Goal: Task Accomplishment & Management: Manage account settings

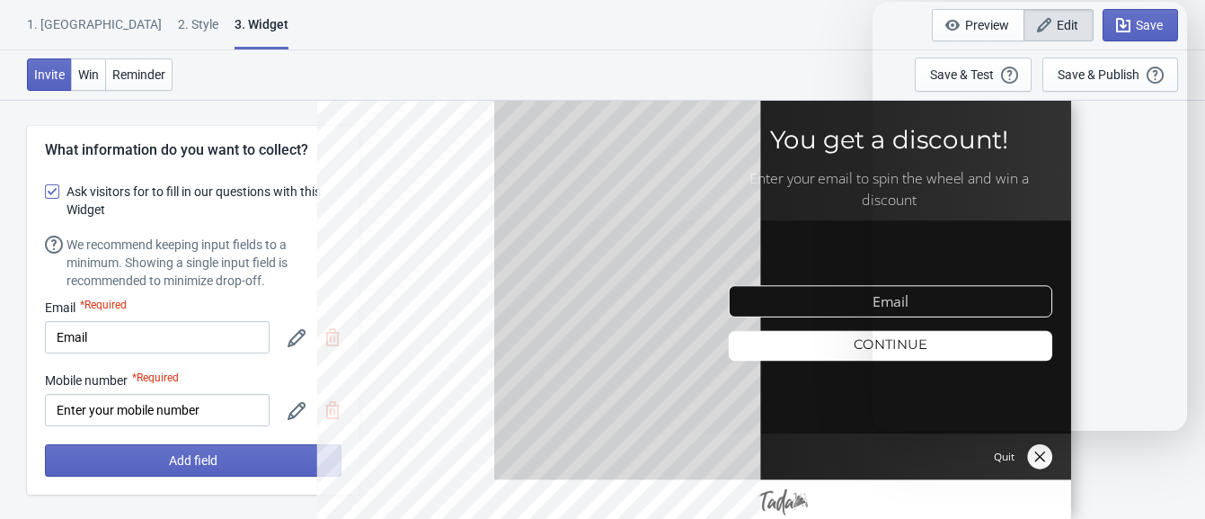
select select "once"
select select "1"
select select "left"
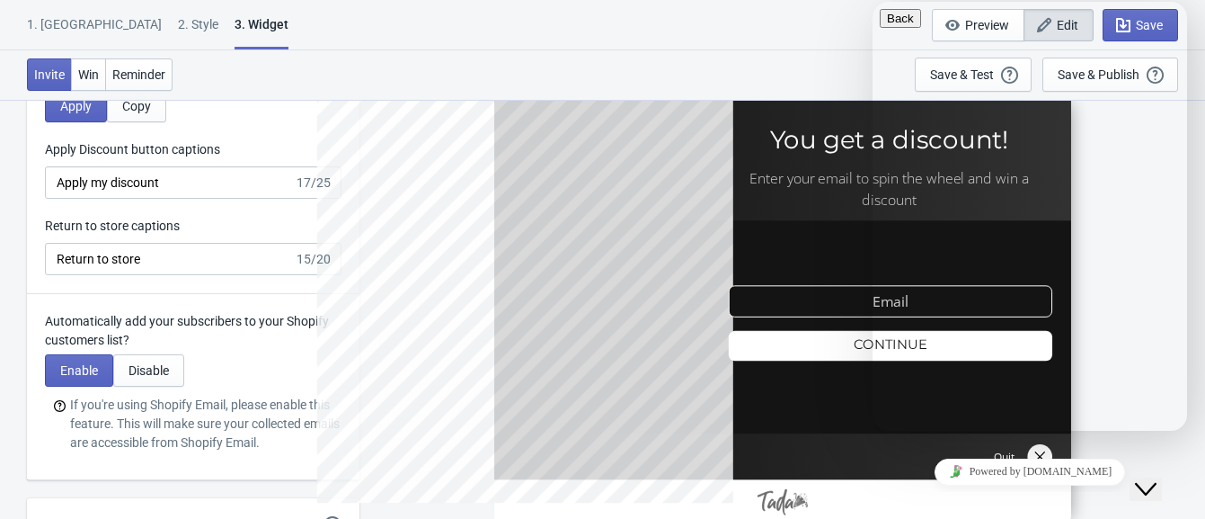
drag, startPoint x: 1181, startPoint y: 287, endPoint x: 1185, endPoint y: 301, distance: 14.8
drag, startPoint x: 1185, startPoint y: 301, endPoint x: 1183, endPoint y: 363, distance: 62.0
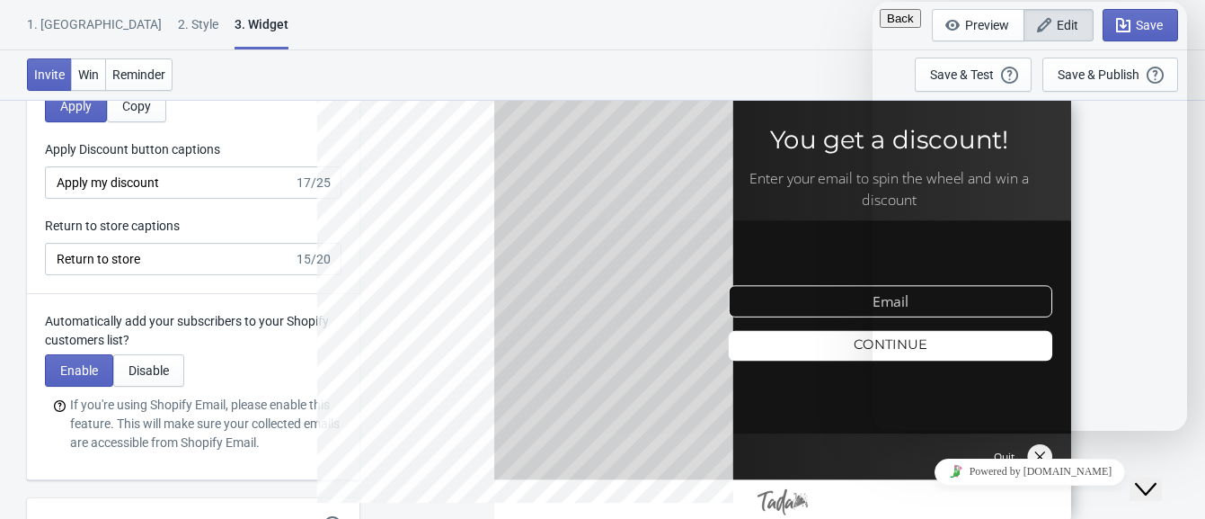
drag, startPoint x: 1183, startPoint y: 301, endPoint x: 1183, endPoint y: 112, distance: 188.8
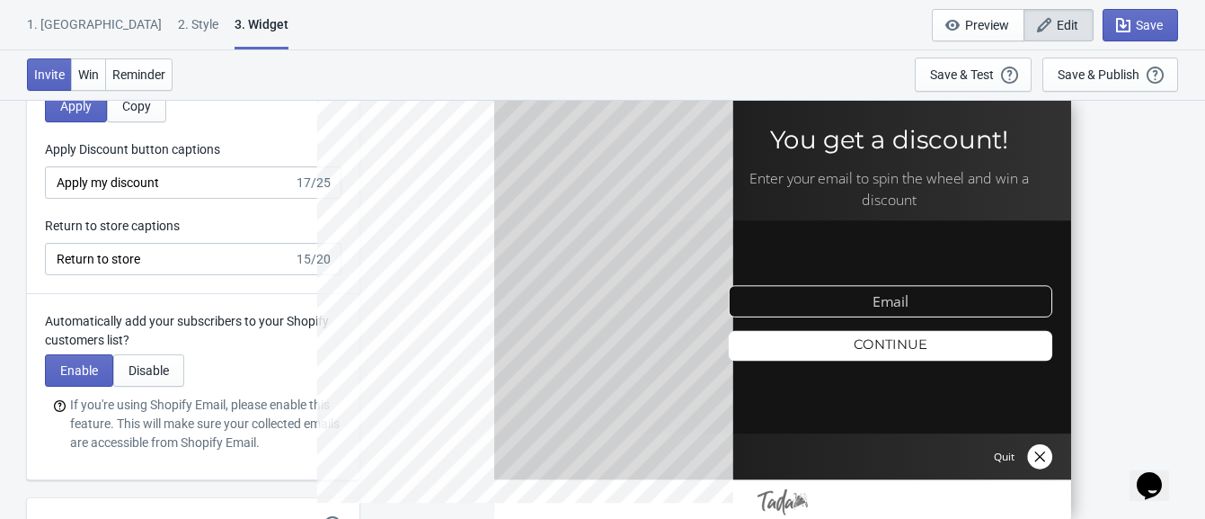
click at [488, 13] on div "1. Coupon 2 . Style 3. Widget 1. Coupon 2 . Style 3. Widget Save and Exit Previ…" at bounding box center [602, 25] width 1205 height 50
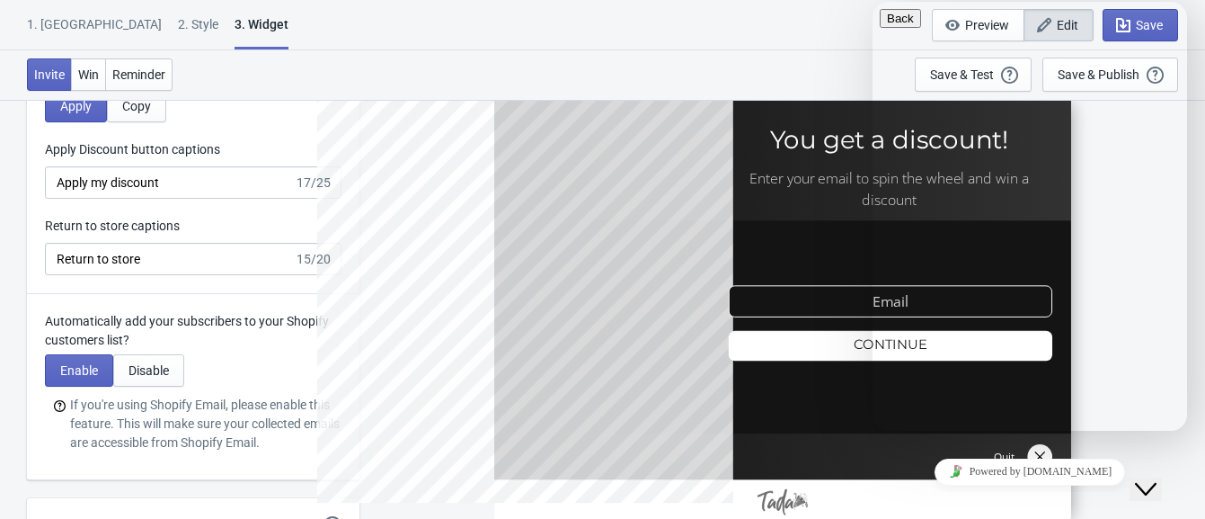
click at [1157, 478] on div "Close Chat This icon closes the chat window." at bounding box center [1146, 489] width 22 height 22
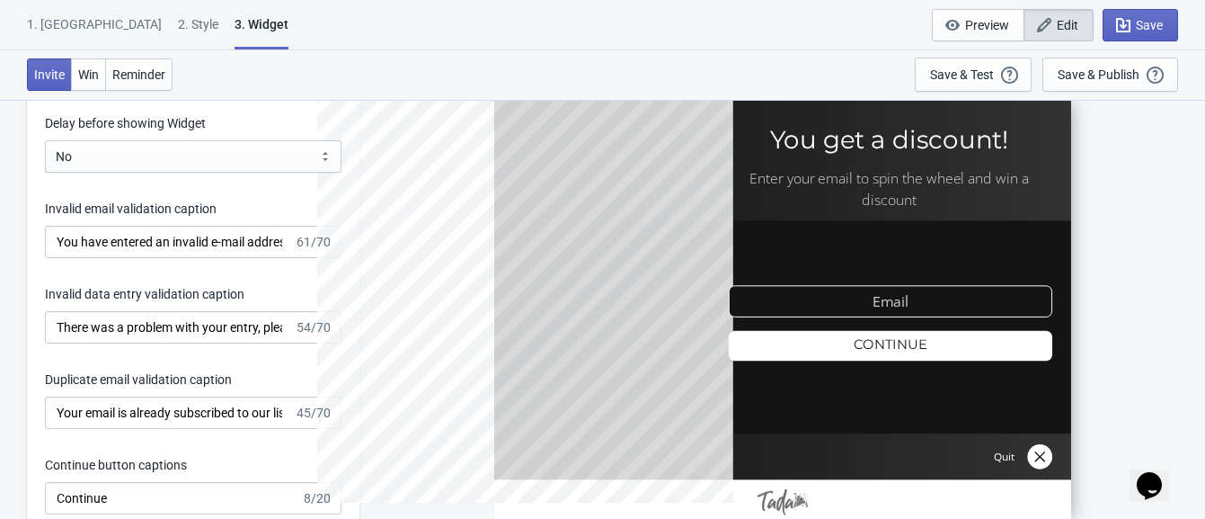
scroll to position [2680, 0]
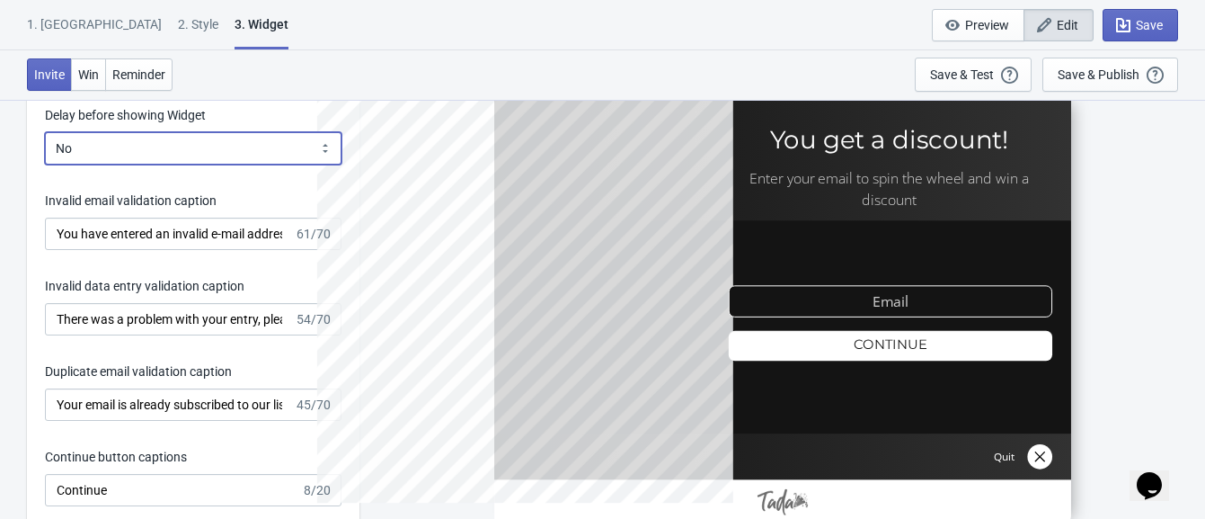
click at [211, 153] on select "Yes No" at bounding box center [193, 148] width 297 height 32
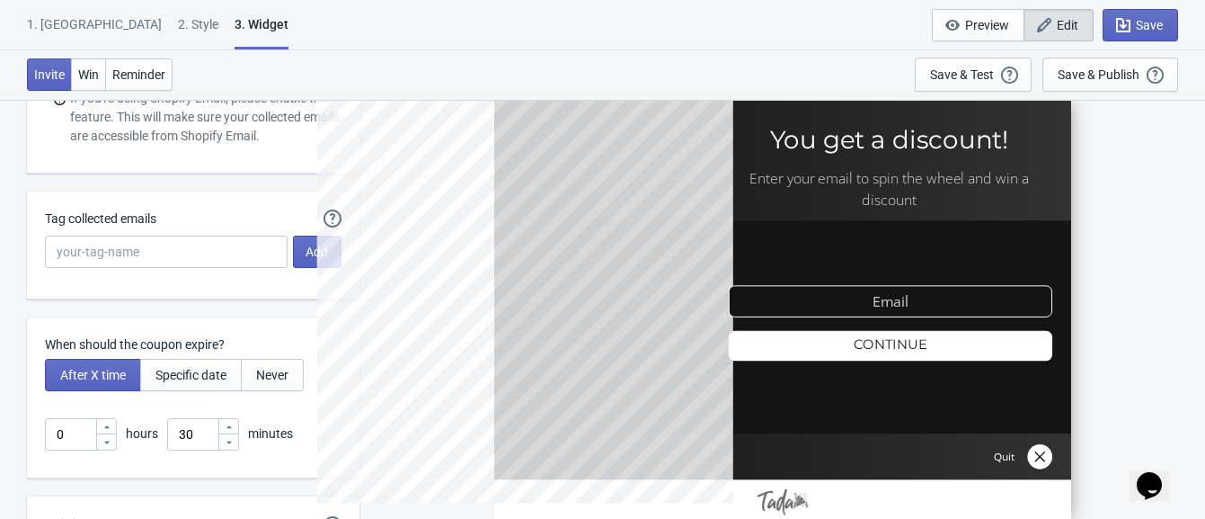
scroll to position [4101, 0]
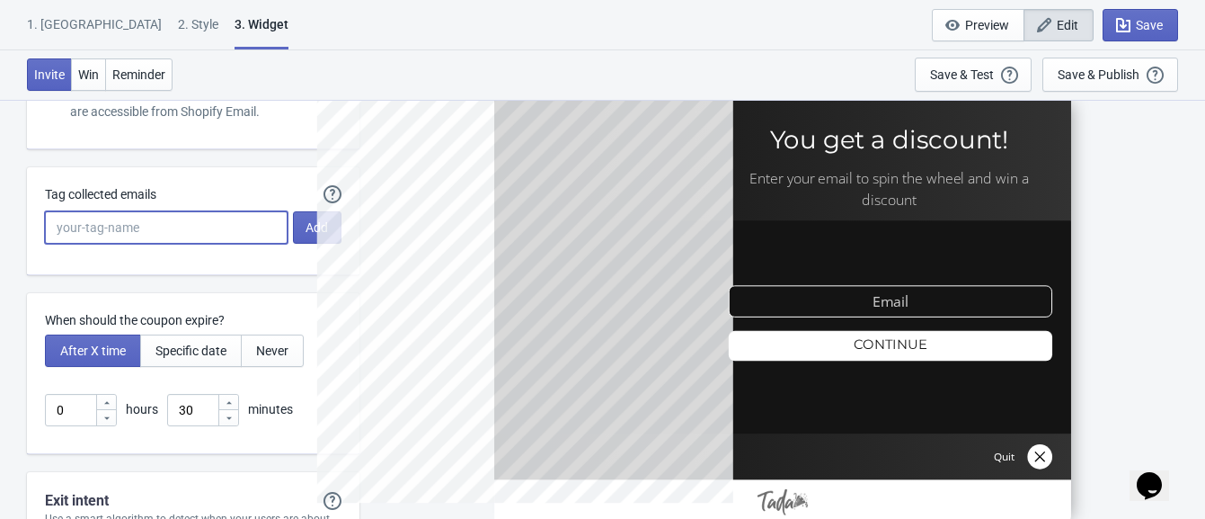
click at [192, 238] on input "Tag collected emails" at bounding box center [166, 227] width 243 height 32
type input "[PERSON_NAME]"
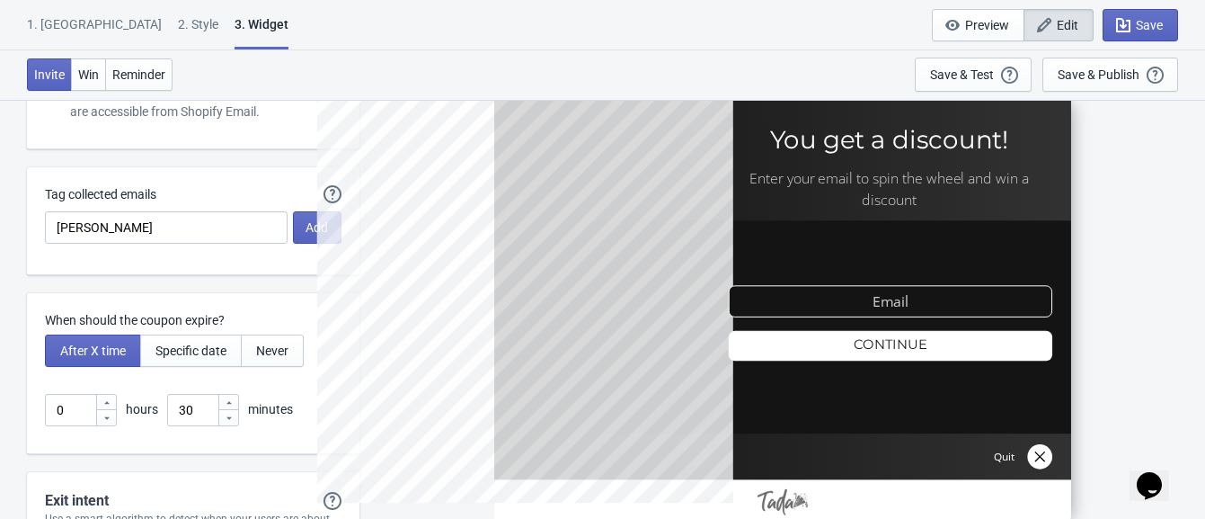
click at [323, 219] on div at bounding box center [538, 308] width 444 height 444
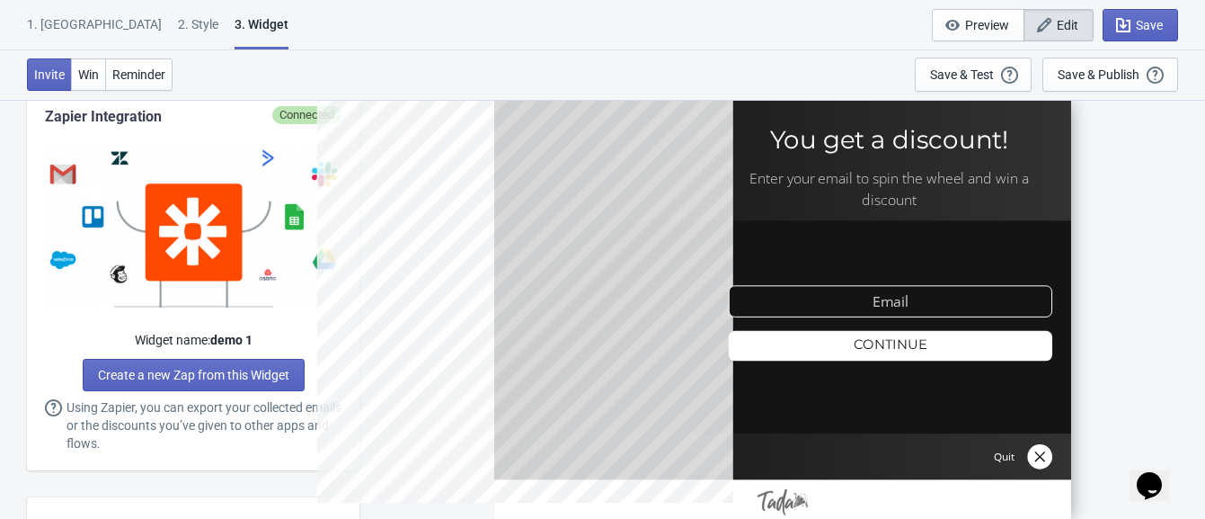
scroll to position [854, 0]
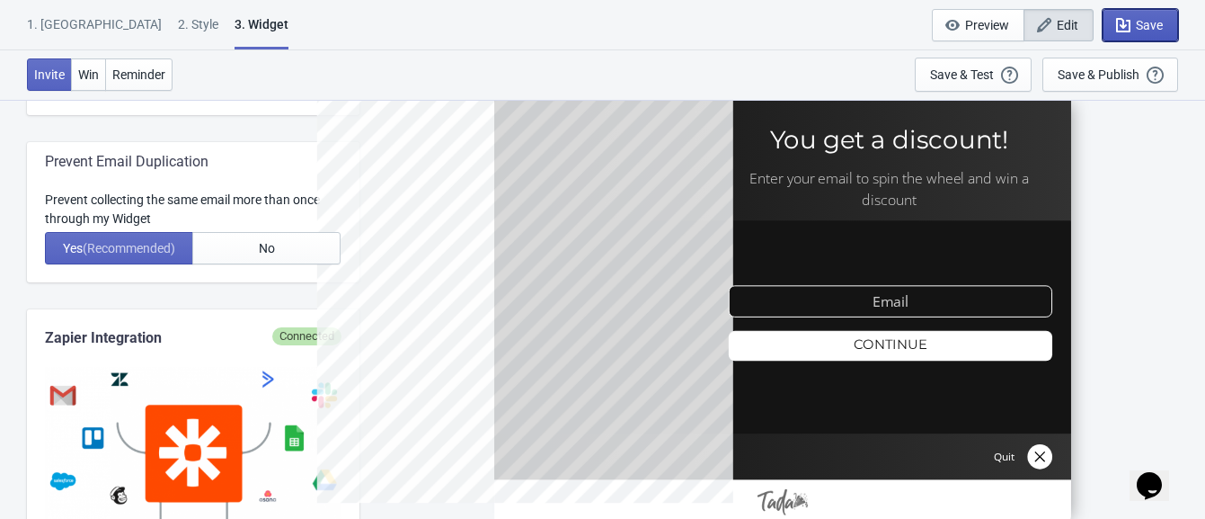
click at [1140, 18] on span "Save" at bounding box center [1149, 25] width 27 height 14
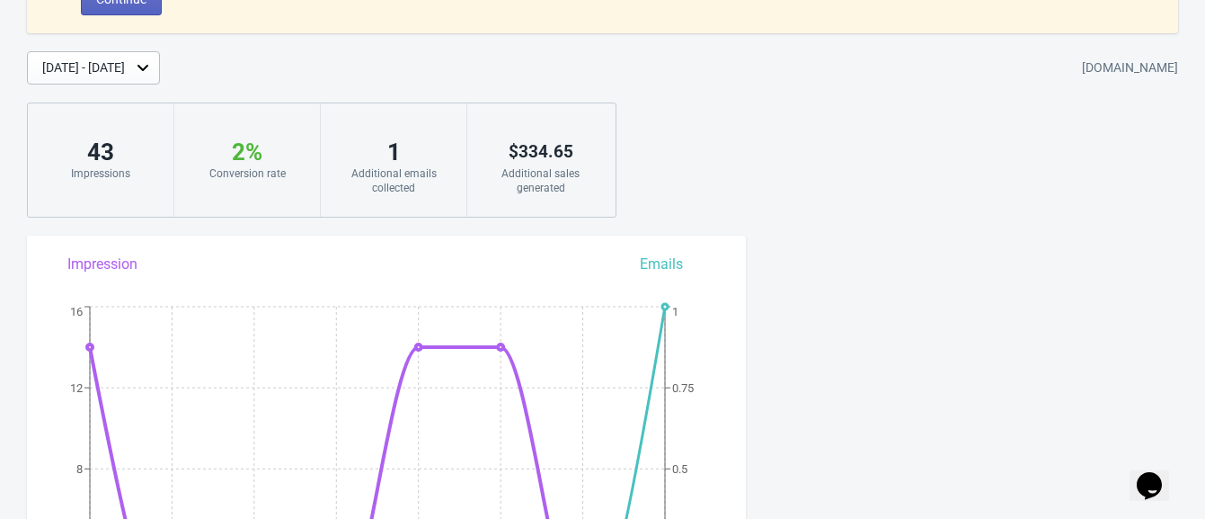
scroll to position [162, 0]
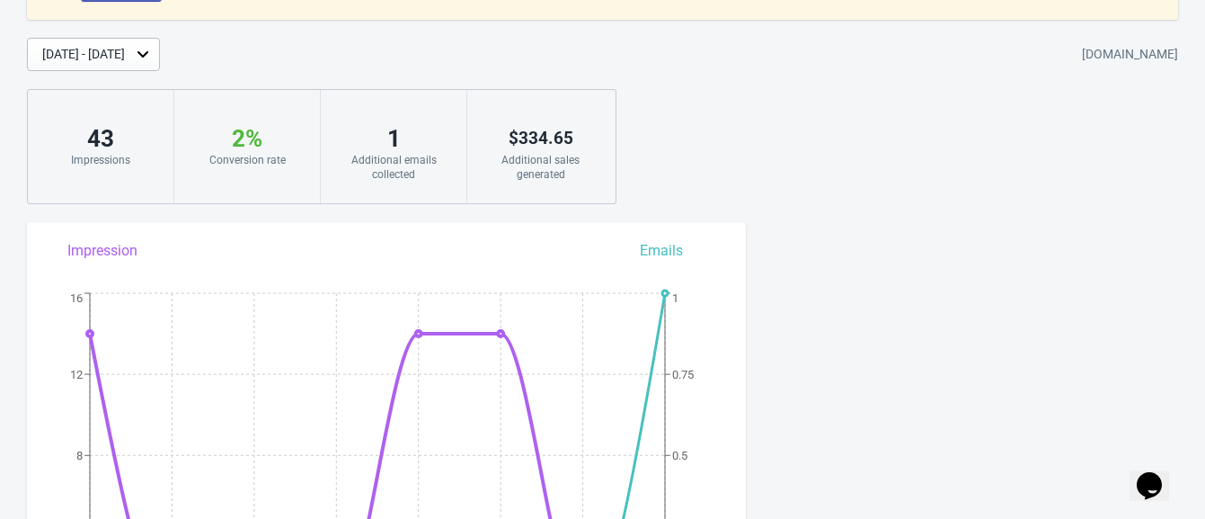
click at [422, 165] on div "Additional emails collected" at bounding box center [394, 167] width 110 height 29
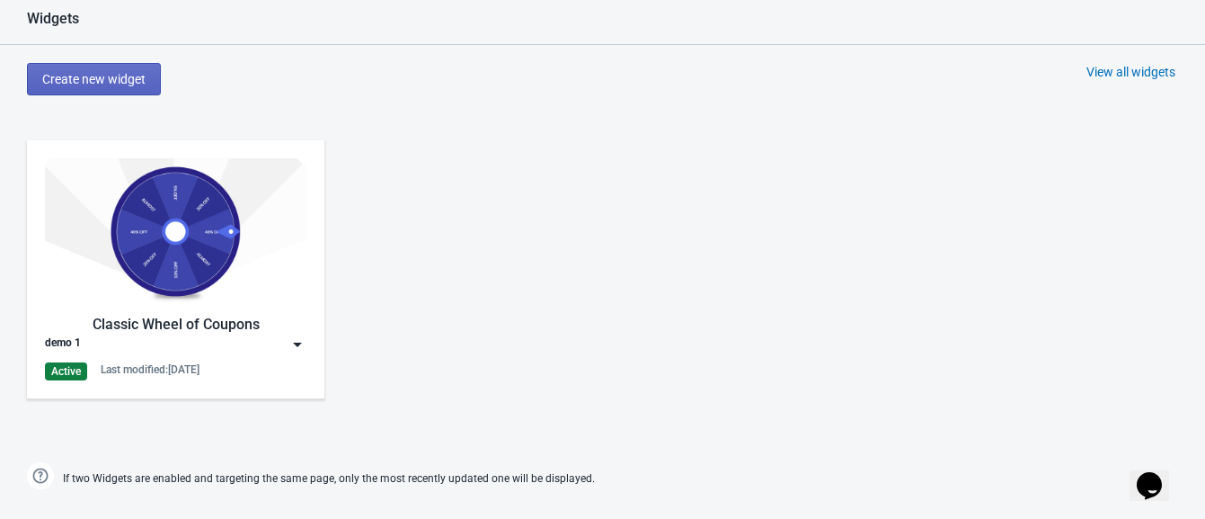
scroll to position [912, 0]
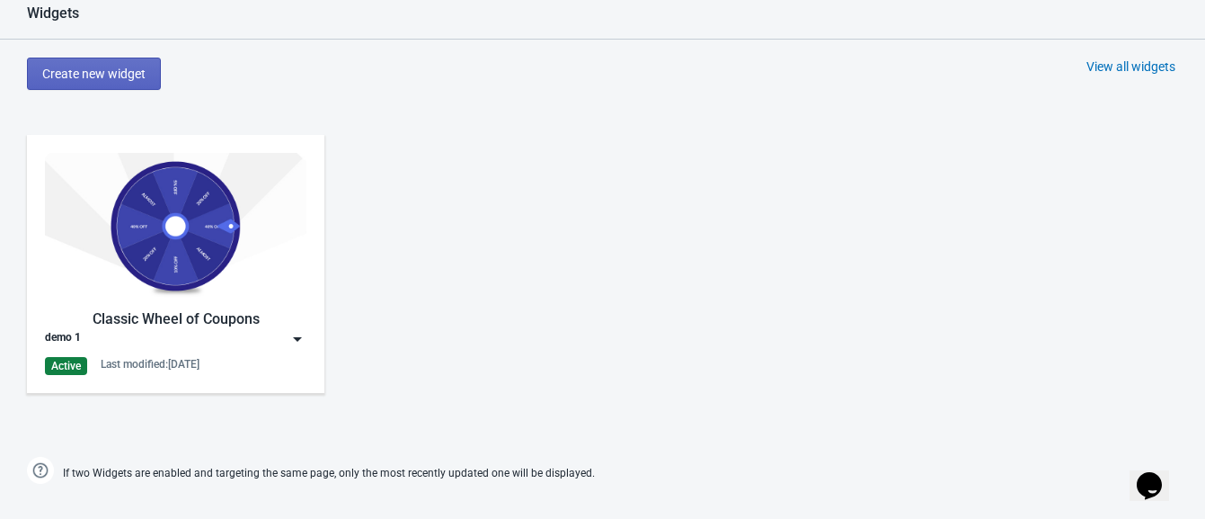
click at [292, 340] on img at bounding box center [298, 339] width 18 height 18
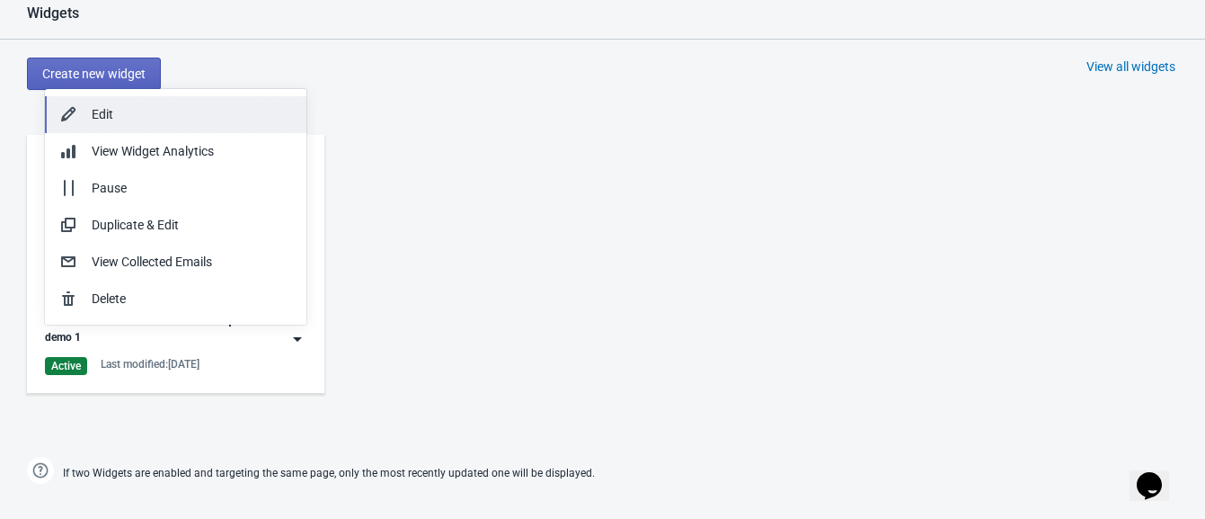
click at [162, 119] on div "Edit" at bounding box center [192, 114] width 200 height 19
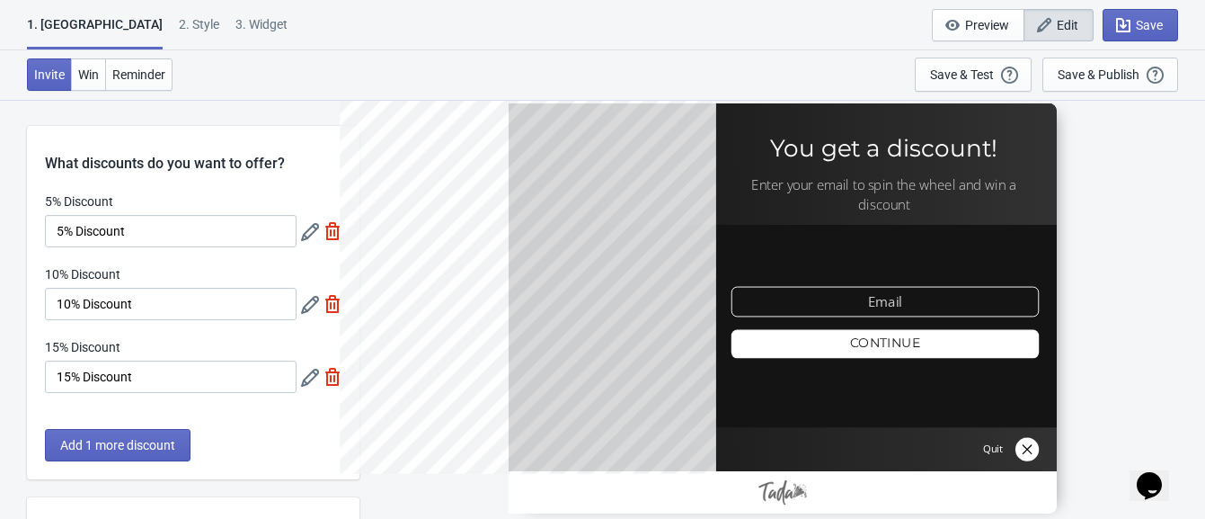
click at [307, 232] on icon at bounding box center [310, 232] width 18 height 18
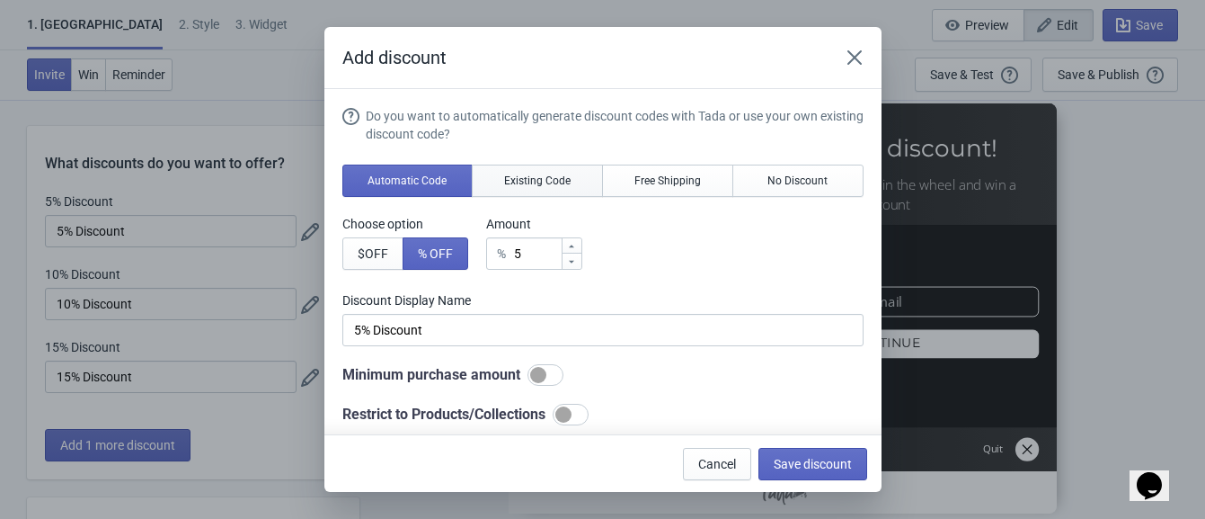
click at [562, 173] on span "Existing Code" at bounding box center [537, 180] width 67 height 14
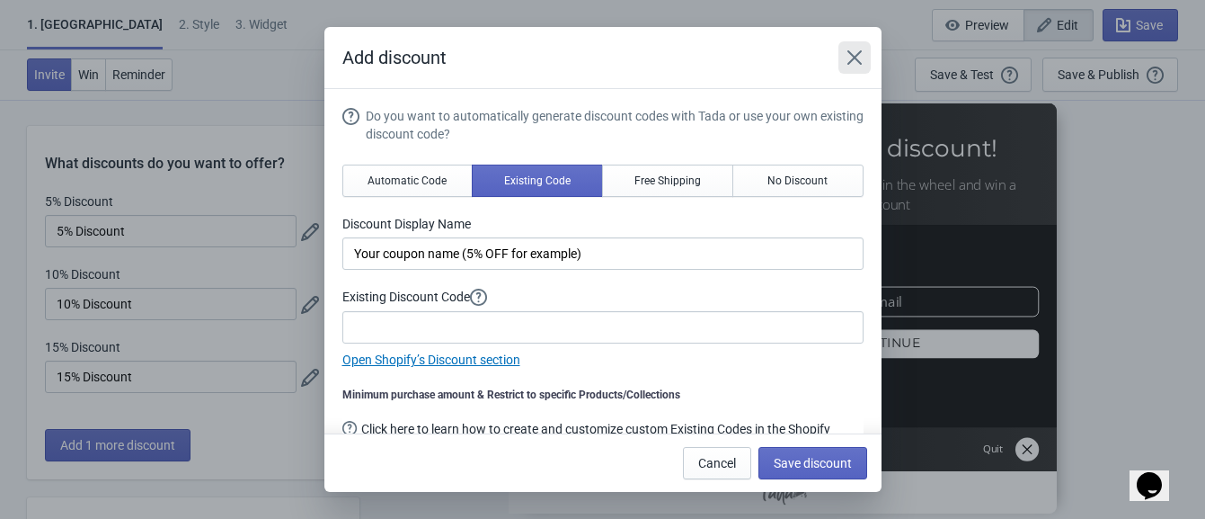
click at [851, 58] on icon "Close" at bounding box center [855, 58] width 18 height 18
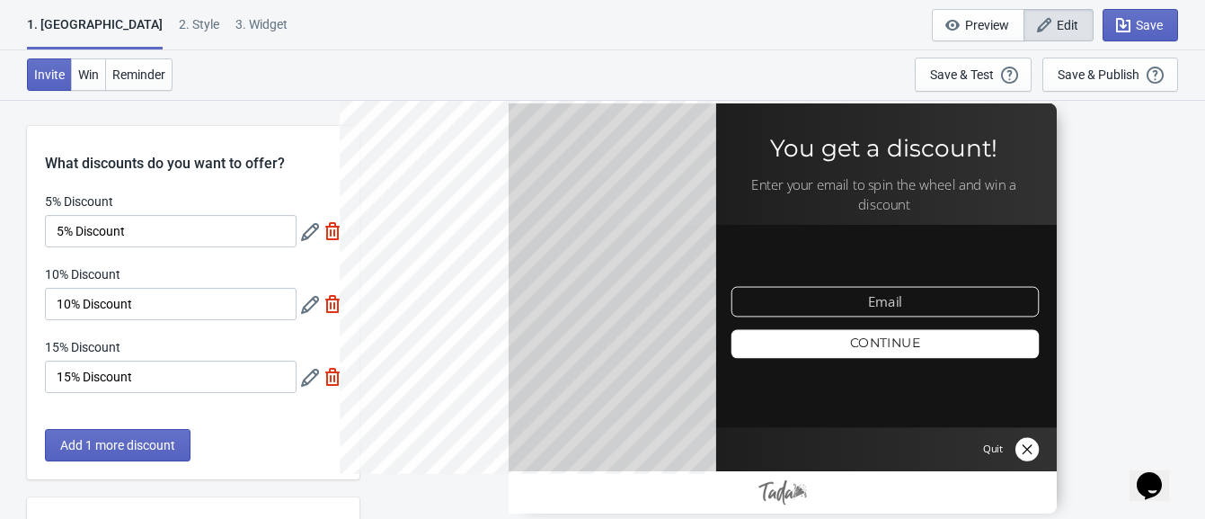
click at [307, 235] on icon at bounding box center [310, 232] width 18 height 18
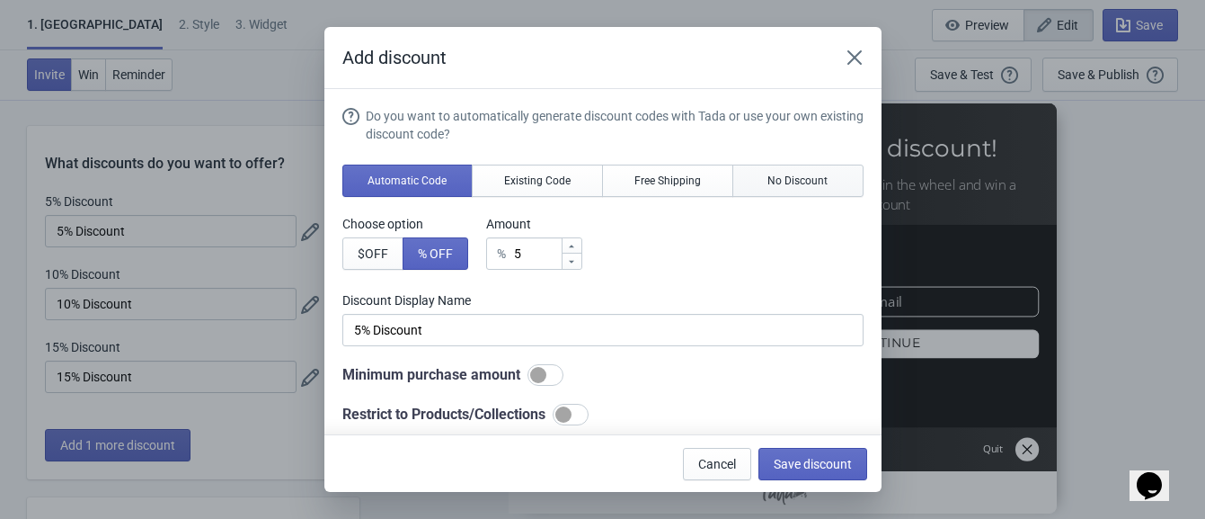
click at [768, 184] on span "No Discount" at bounding box center [798, 180] width 60 height 14
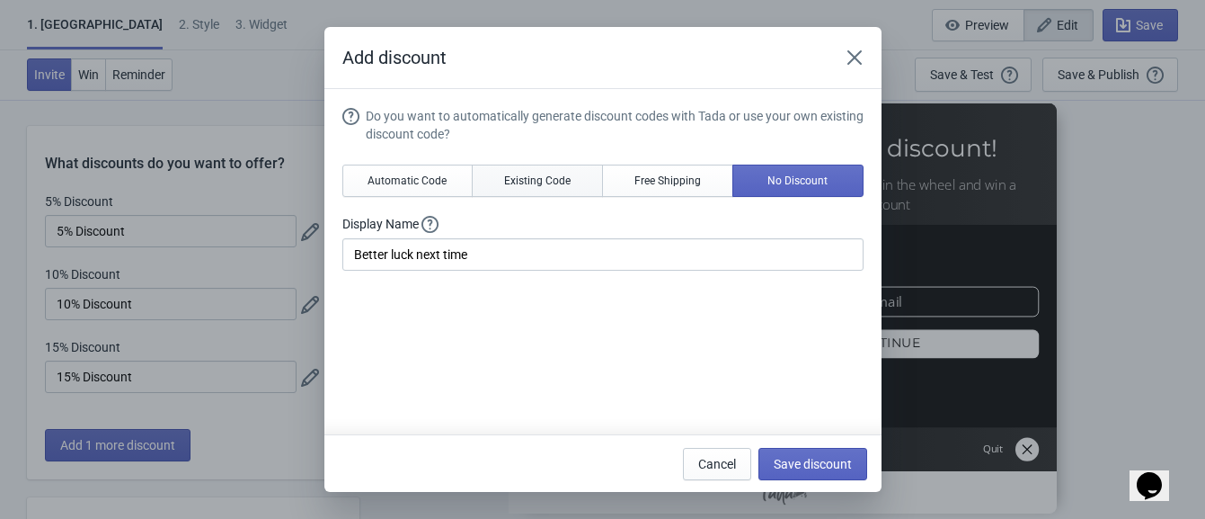
click at [521, 189] on button "Existing Code" at bounding box center [537, 180] width 131 height 32
type input "Your coupon name (5% OFF for example)"
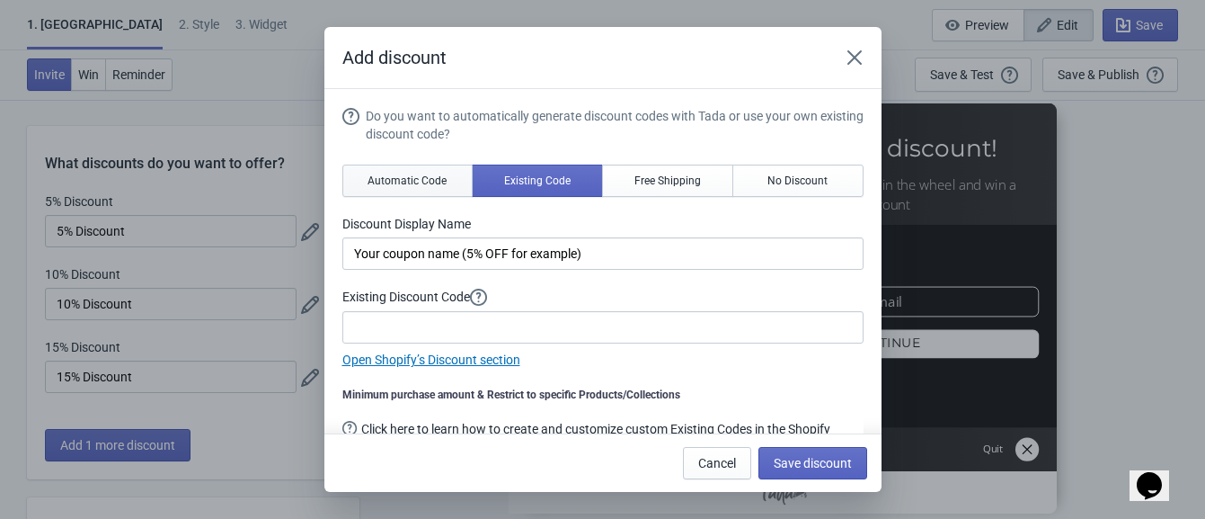
click at [439, 189] on button "Automatic Code" at bounding box center [407, 180] width 131 height 32
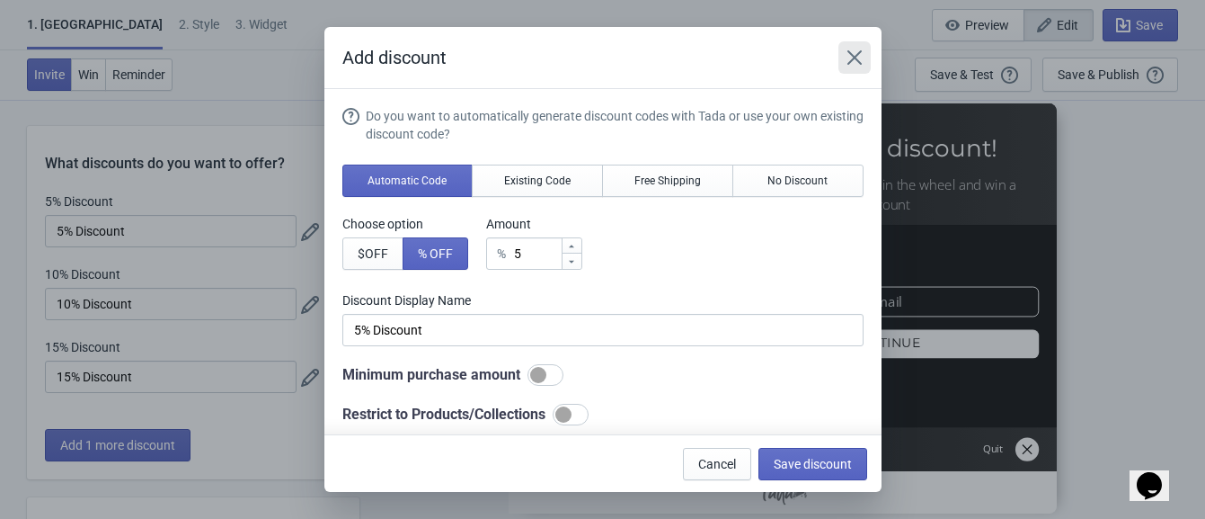
click at [854, 49] on icon "Close" at bounding box center [855, 58] width 18 height 18
